Goal: Register for event/course

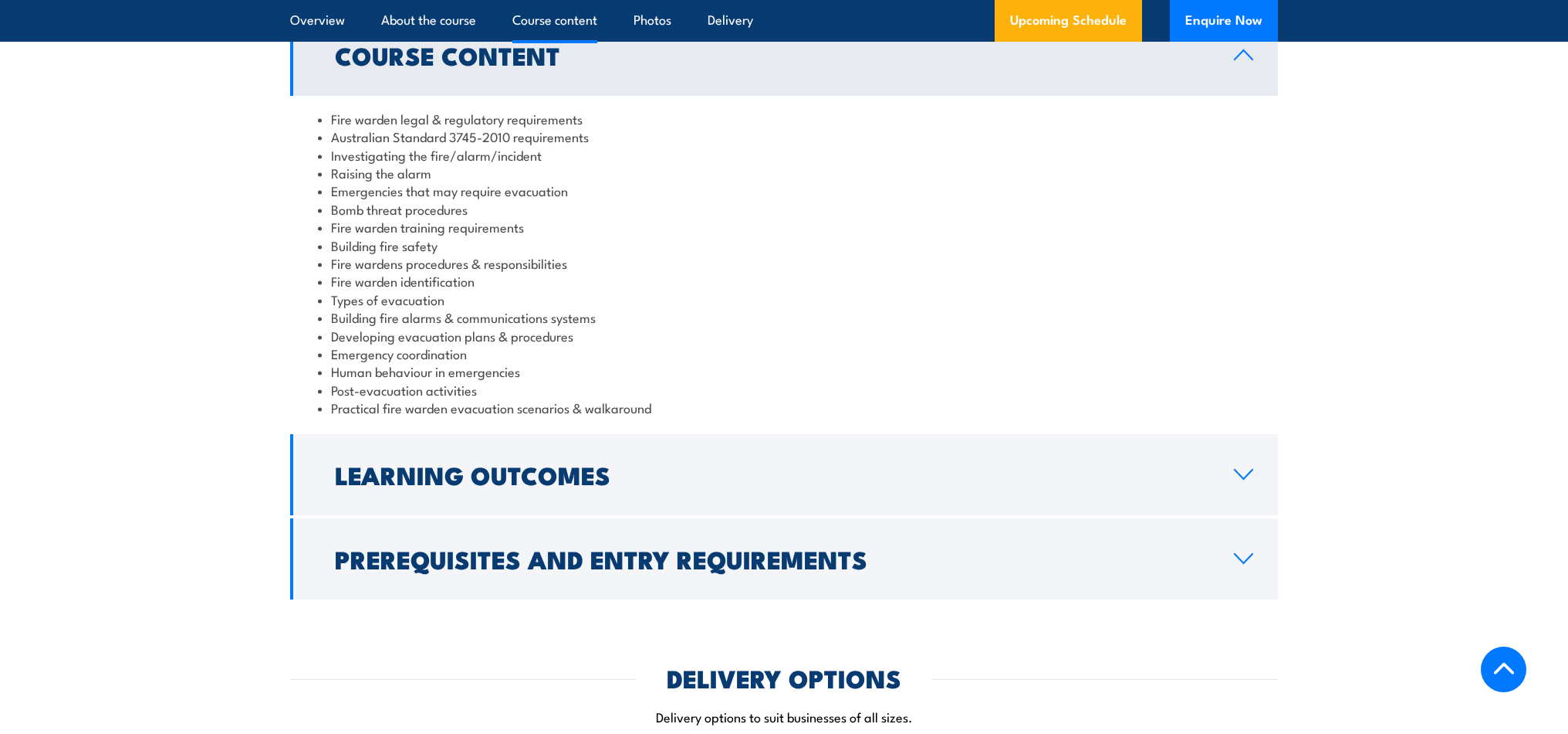
scroll to position [1707, 0]
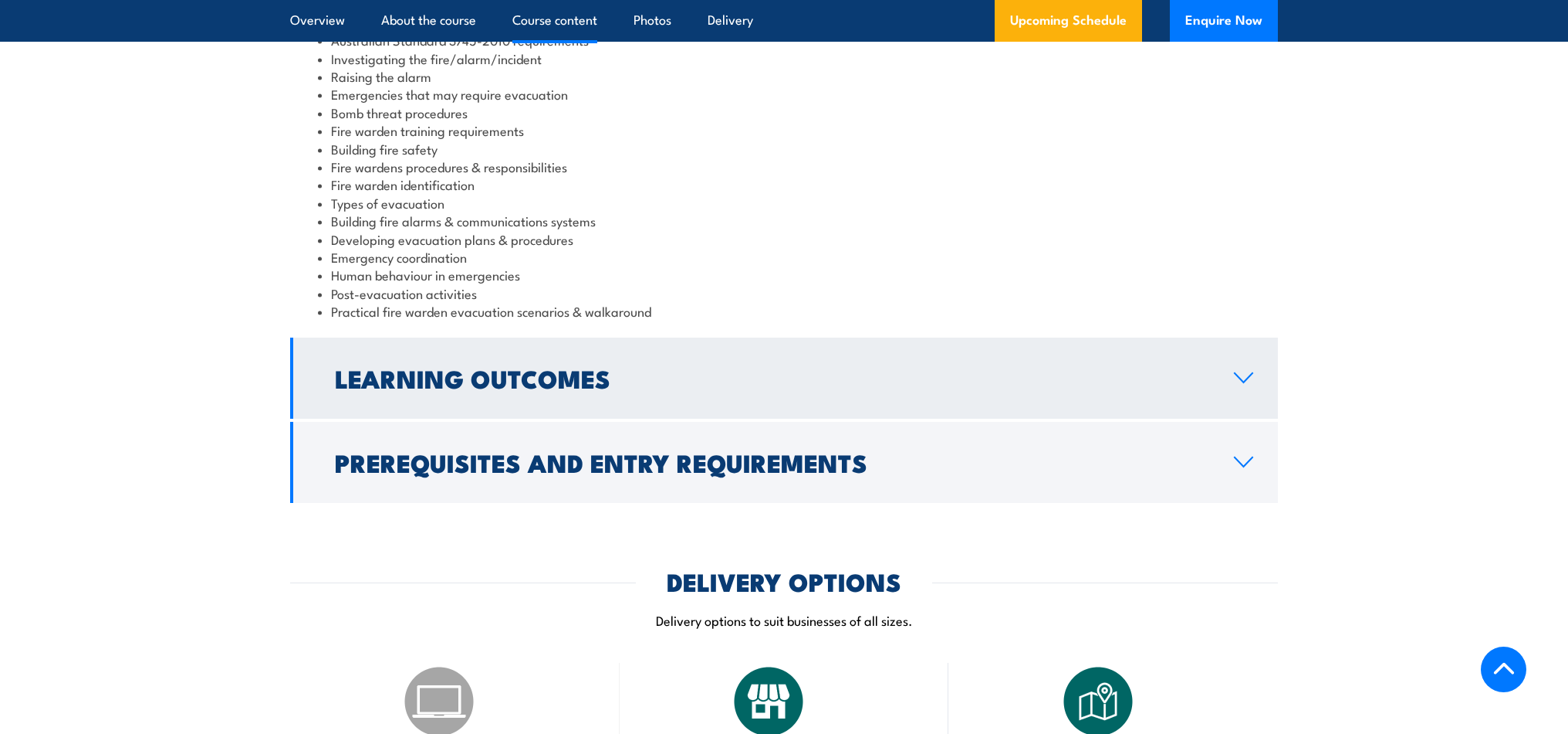
click at [1237, 383] on icon at bounding box center [1243, 377] width 21 height 12
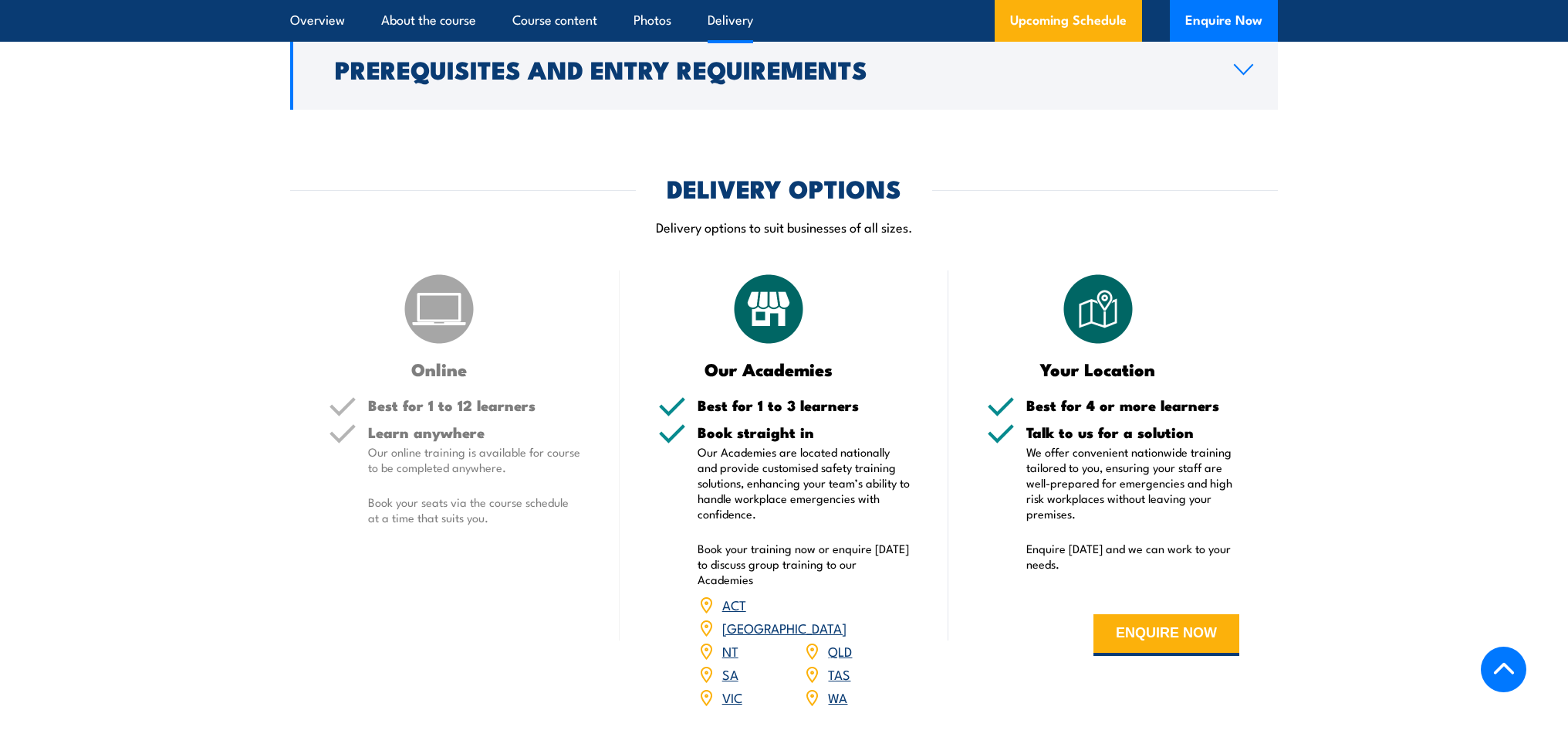
scroll to position [1889, 0]
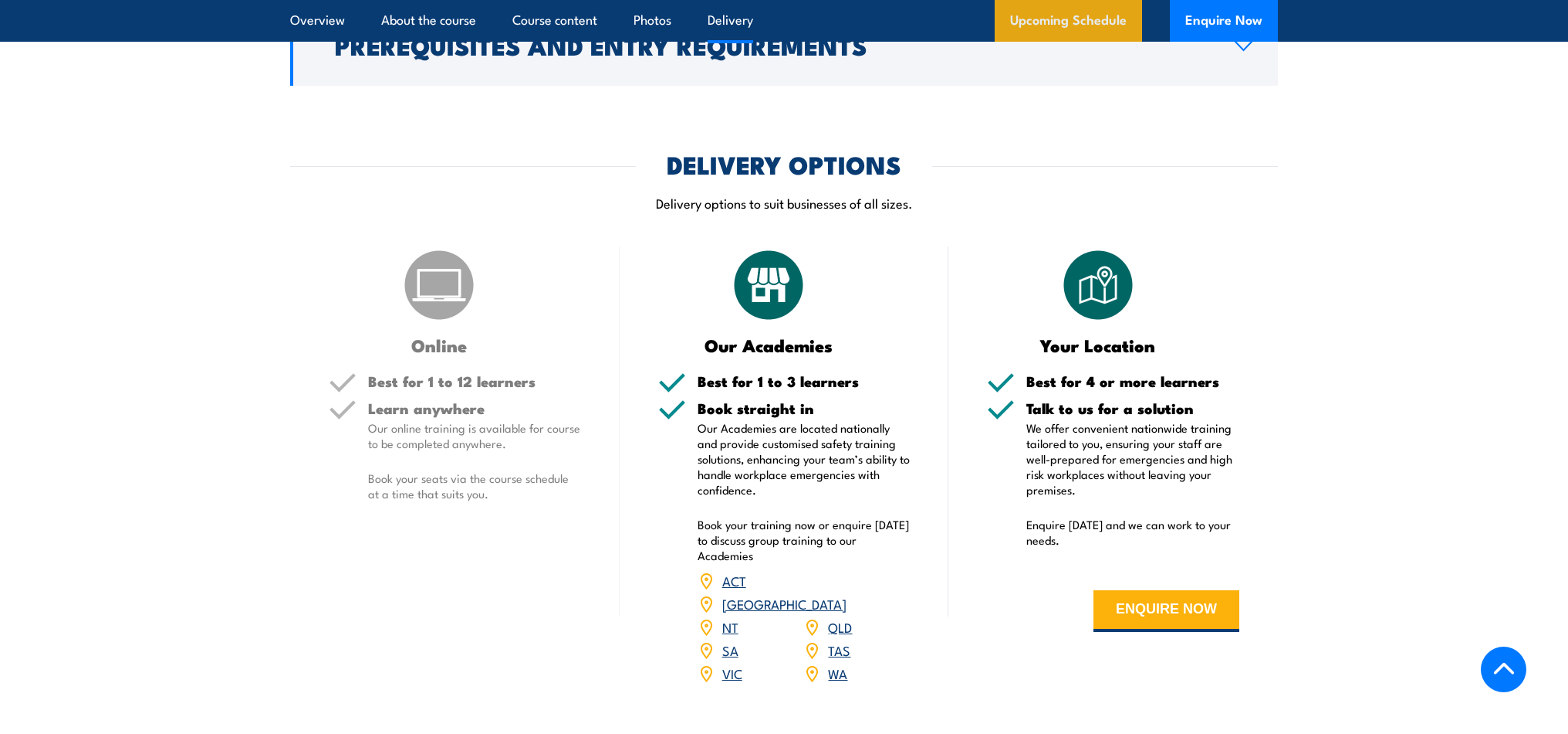
click at [1089, 31] on link "Upcoming Schedule" at bounding box center [1067, 21] width 147 height 42
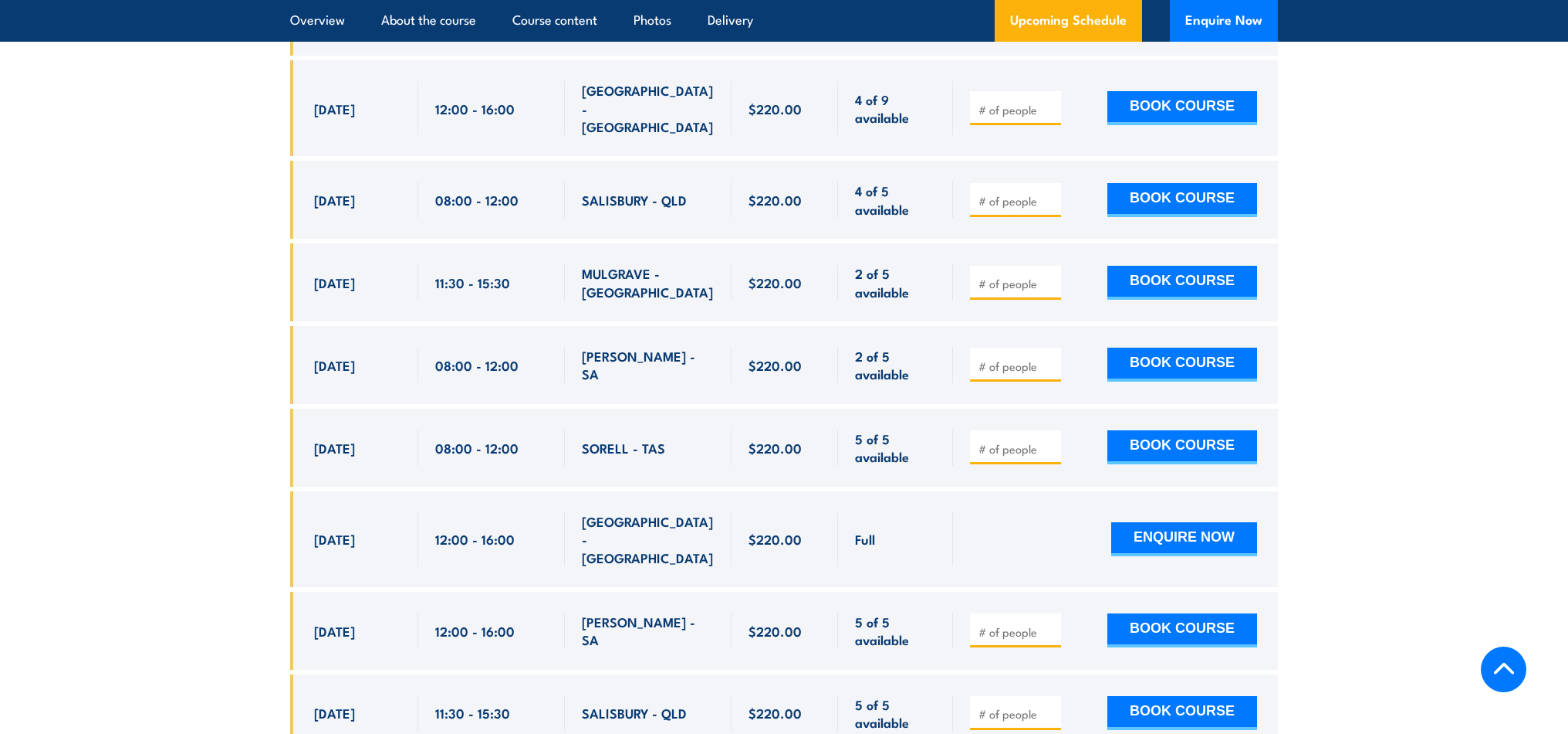
scroll to position [3366, 0]
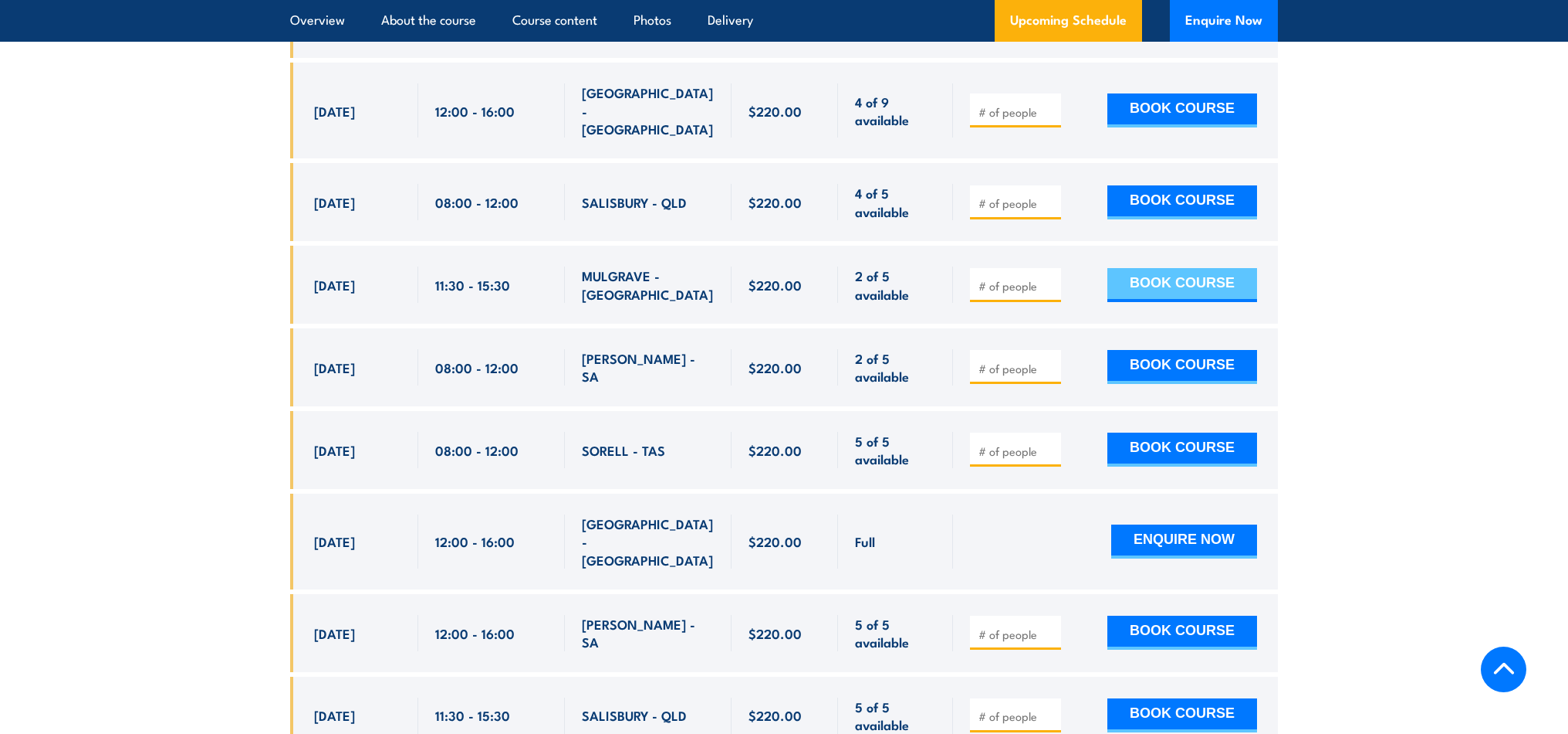
click at [1127, 268] on button "BOOK COURSE" at bounding box center [1182, 285] width 150 height 34
type input "1"
click at [1197, 268] on button "BOOK COURSE" at bounding box center [1182, 285] width 150 height 34
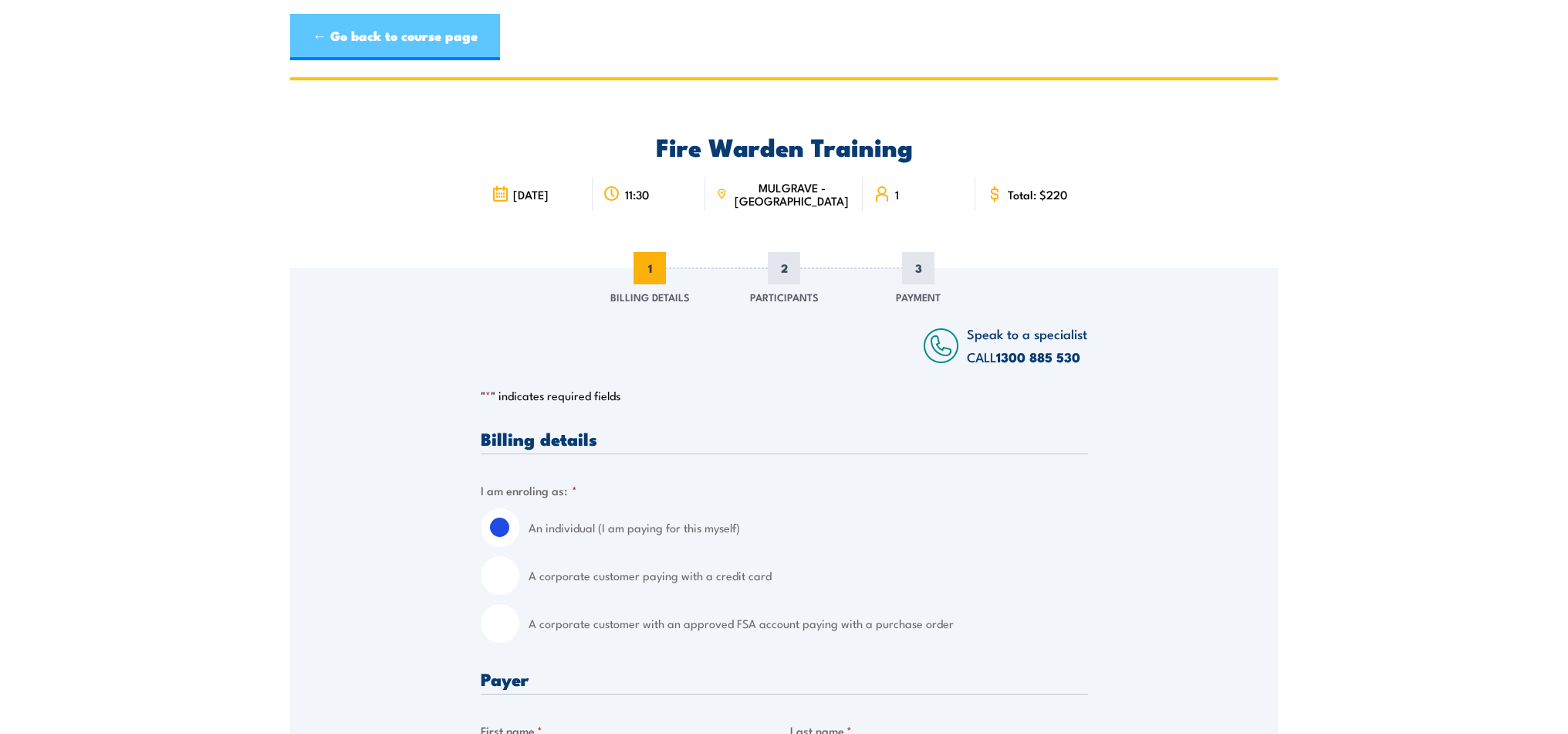
click at [323, 38] on link "← Go back to course page" at bounding box center [395, 37] width 210 height 46
